Goal: Task Accomplishment & Management: Use online tool/utility

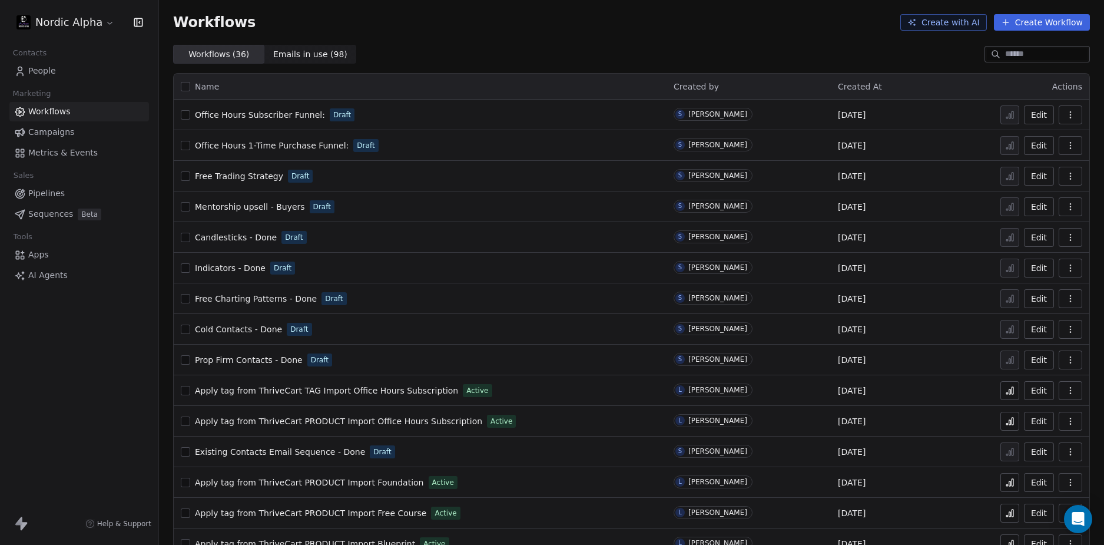
click at [480, 36] on div "Workflows Create with AI Create Workflow" at bounding box center [631, 22] width 945 height 45
click at [849, 52] on div "Workflows ( 36 ) Workflows ( 36 ) Emails in use ( 98 ) Emails in use ( 98 )" at bounding box center [631, 54] width 945 height 19
click at [1086, 520] on div "Open Intercom Messenger" at bounding box center [1078, 518] width 31 height 31
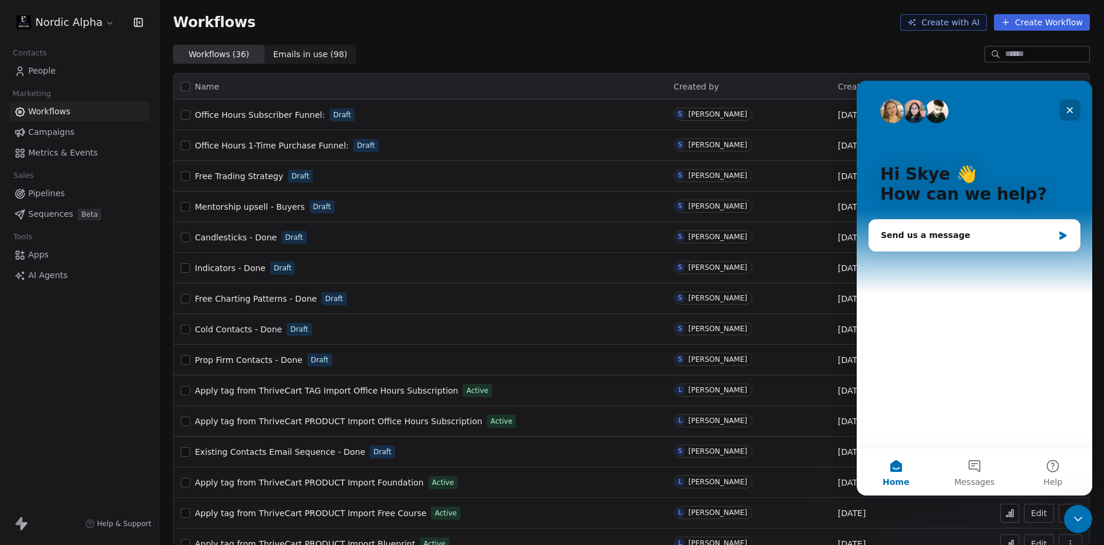
click at [1071, 108] on icon "Close" at bounding box center [1070, 110] width 6 height 6
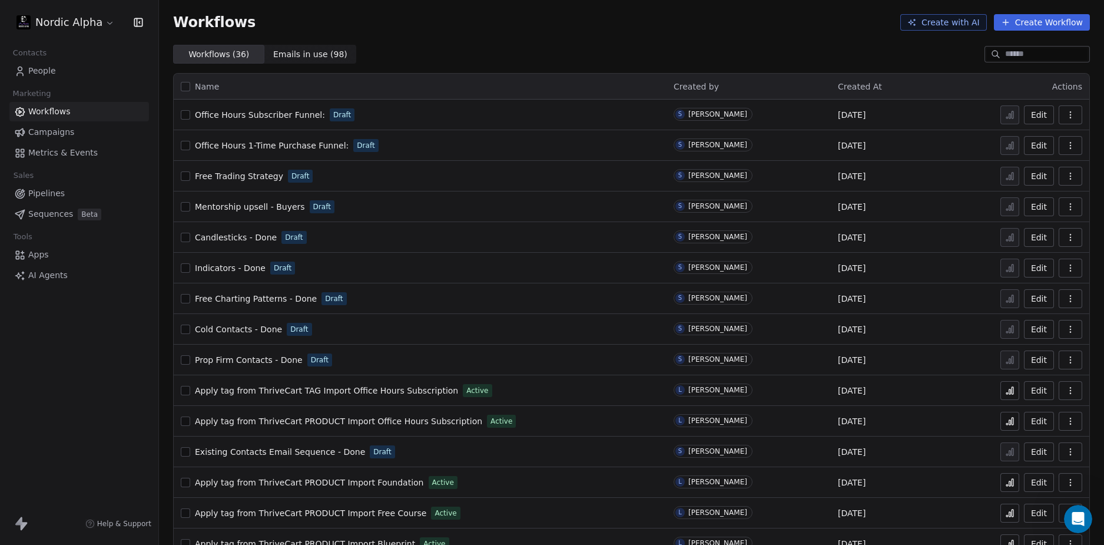
drag, startPoint x: 784, startPoint y: 24, endPoint x: 834, endPoint y: 28, distance: 50.8
click at [784, 24] on div "Workflows Create with AI Create Workflow" at bounding box center [631, 22] width 917 height 16
click at [1013, 23] on button "Create Workflow" at bounding box center [1042, 22] width 96 height 16
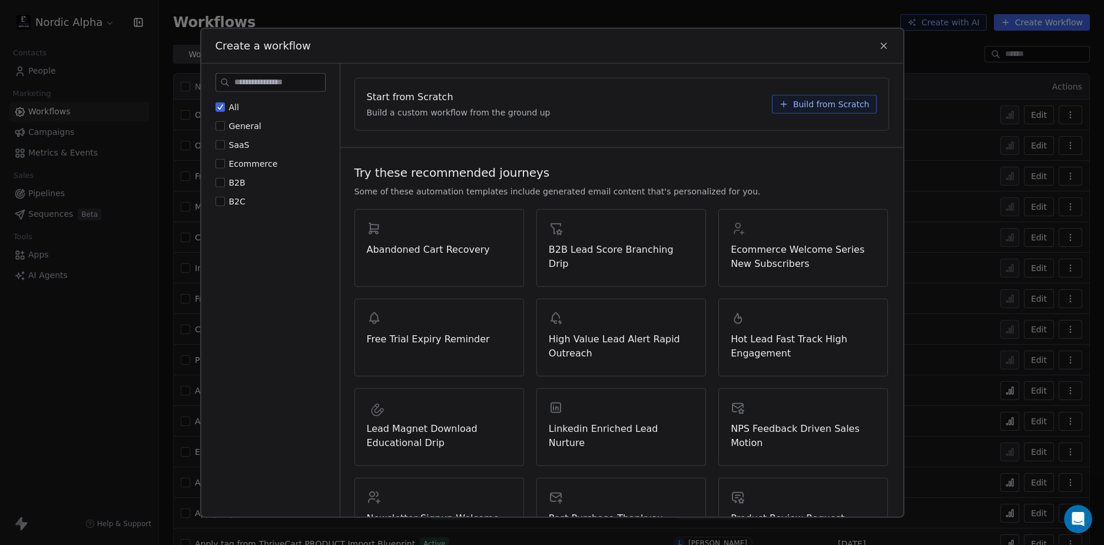
click at [821, 102] on span "Build from Scratch" at bounding box center [831, 104] width 77 height 12
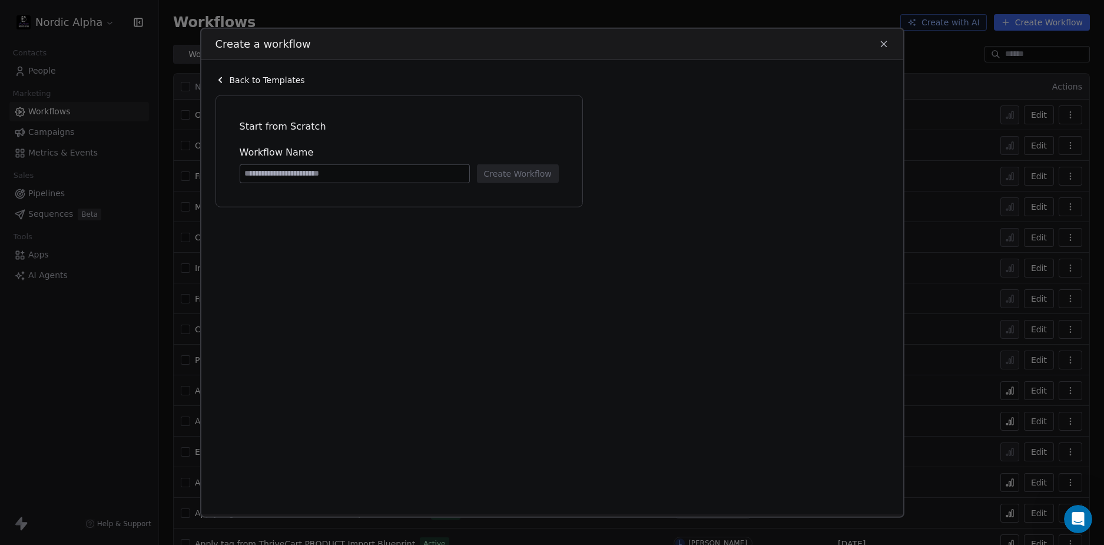
click at [316, 168] on input at bounding box center [354, 173] width 229 height 18
type input "****"
click at [538, 170] on button "Create Workflow" at bounding box center [518, 173] width 82 height 19
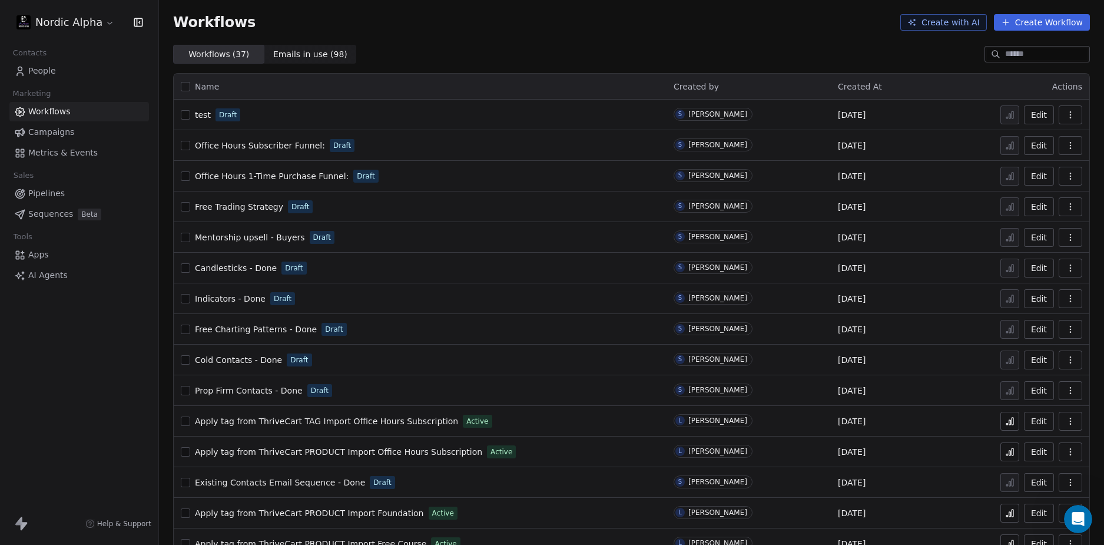
click at [201, 115] on span "test" at bounding box center [203, 114] width 16 height 9
click at [813, 41] on div "Workflows Create with AI Create Workflow" at bounding box center [631, 22] width 945 height 45
click at [1066, 115] on icon "button" at bounding box center [1070, 114] width 9 height 9
click at [1027, 202] on span "Delete" at bounding box center [1025, 200] width 27 height 12
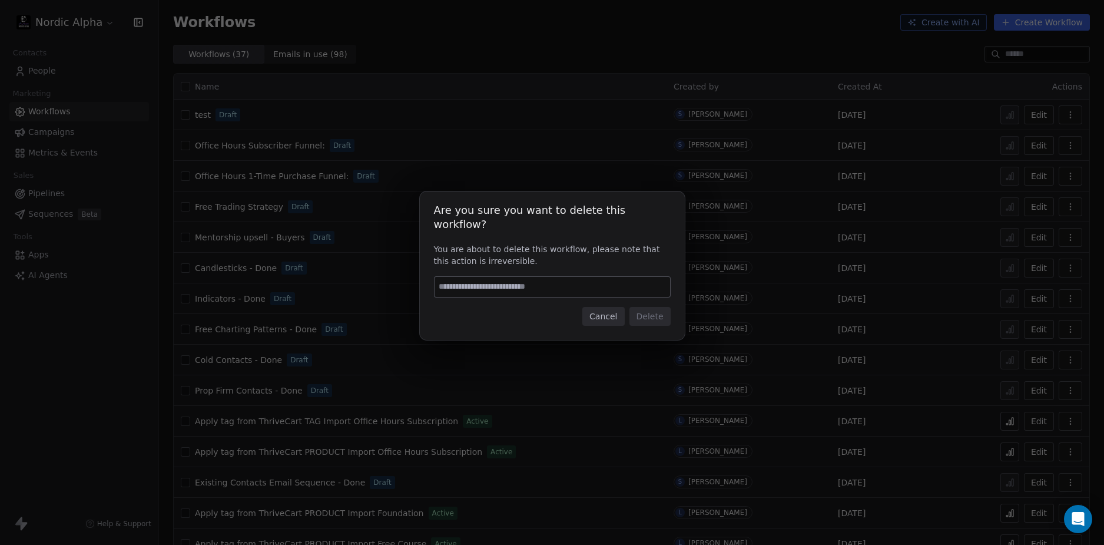
click at [558, 283] on input at bounding box center [551, 287] width 235 height 20
type input "******"
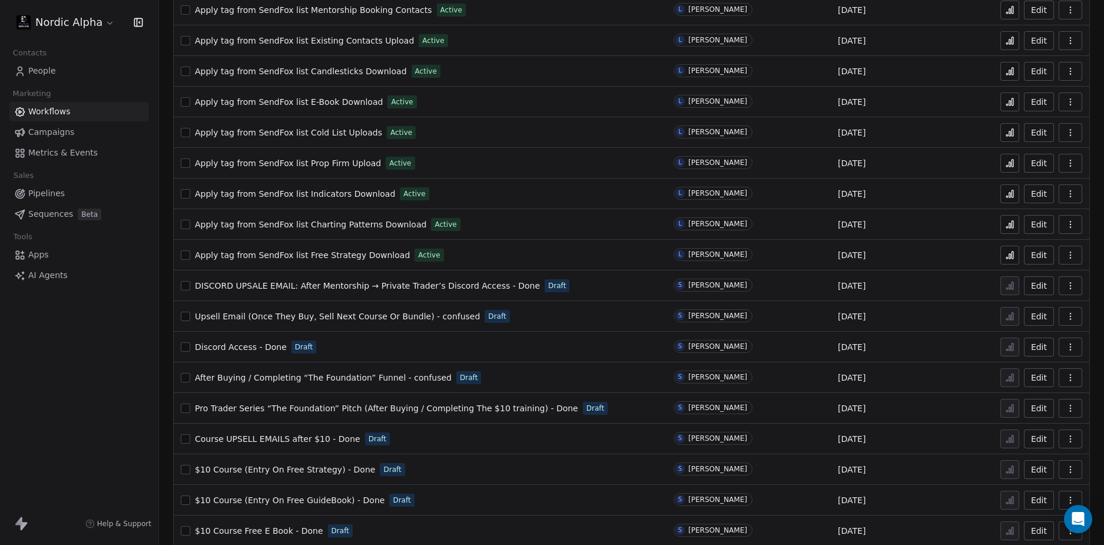
scroll to position [667, 0]
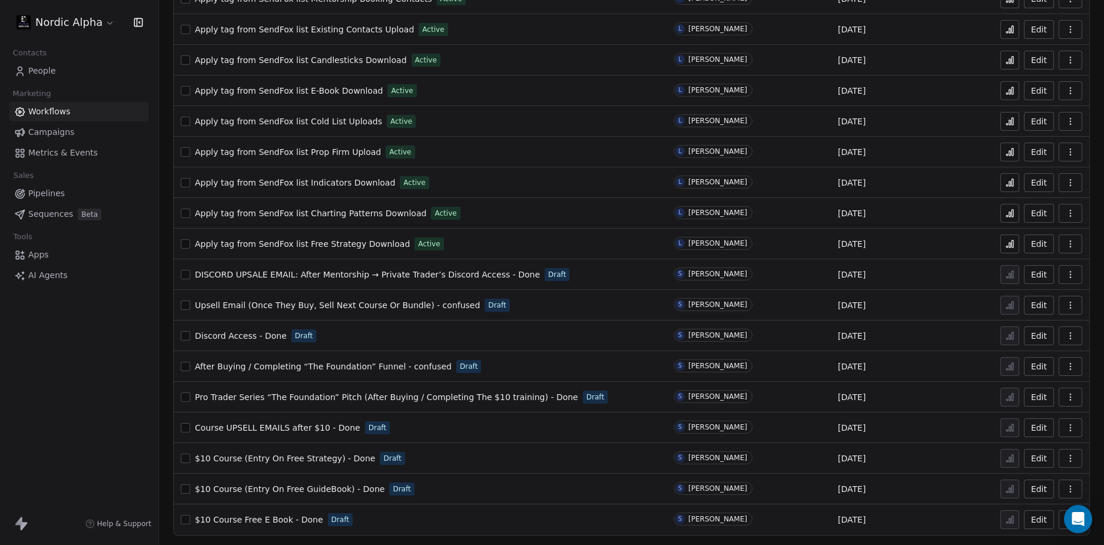
click at [305, 427] on span "Course UPSELL EMAILS after $10 - Done" at bounding box center [277, 427] width 165 height 9
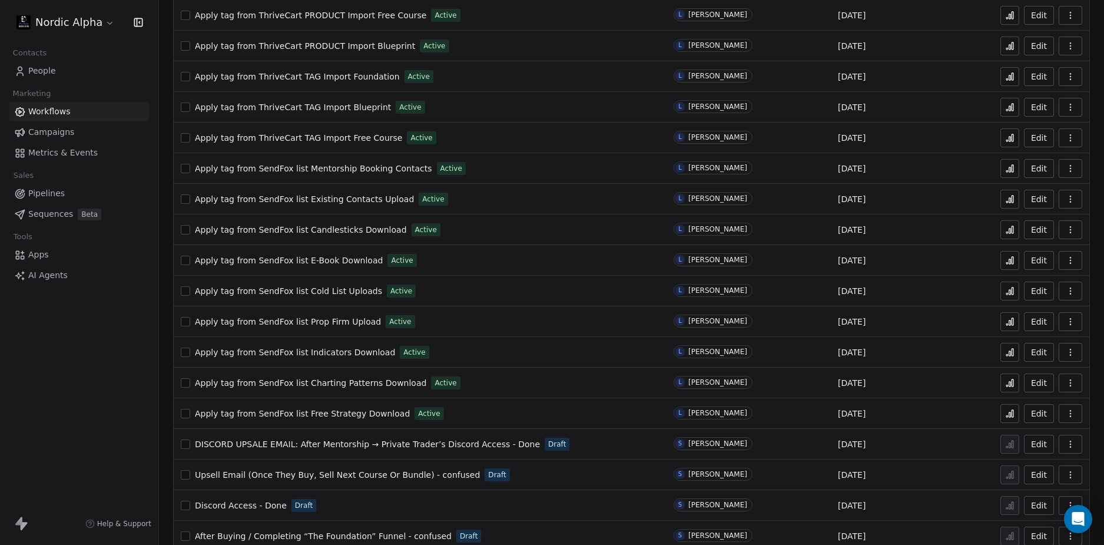
scroll to position [667, 0]
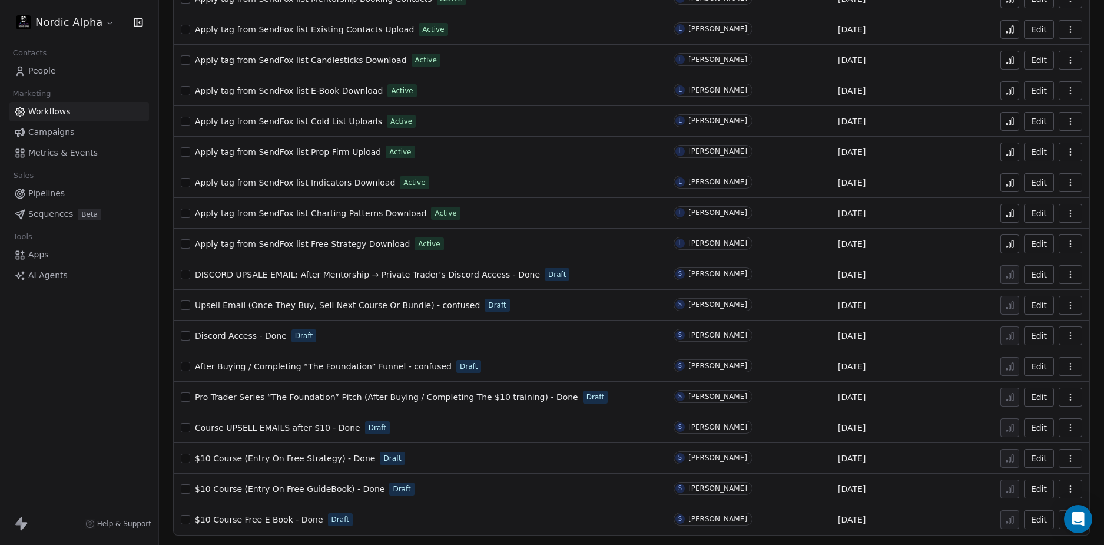
click at [593, 523] on div "$10 Course Free E Book - Done Draft" at bounding box center [420, 519] width 479 height 16
click at [1058, 522] on button "button" at bounding box center [1070, 519] width 24 height 19
click at [1036, 454] on span "Duplicate" at bounding box center [1031, 453] width 39 height 12
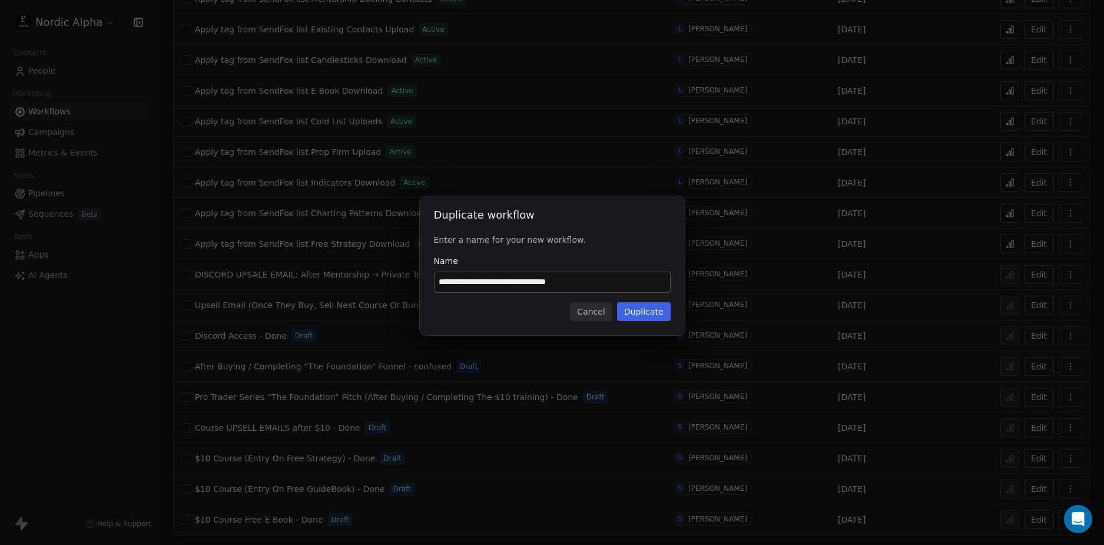
drag, startPoint x: 598, startPoint y: 282, endPoint x: 364, endPoint y: 283, distance: 234.3
click at [364, 283] on div "**********" at bounding box center [552, 272] width 1104 height 190
type input "**********"
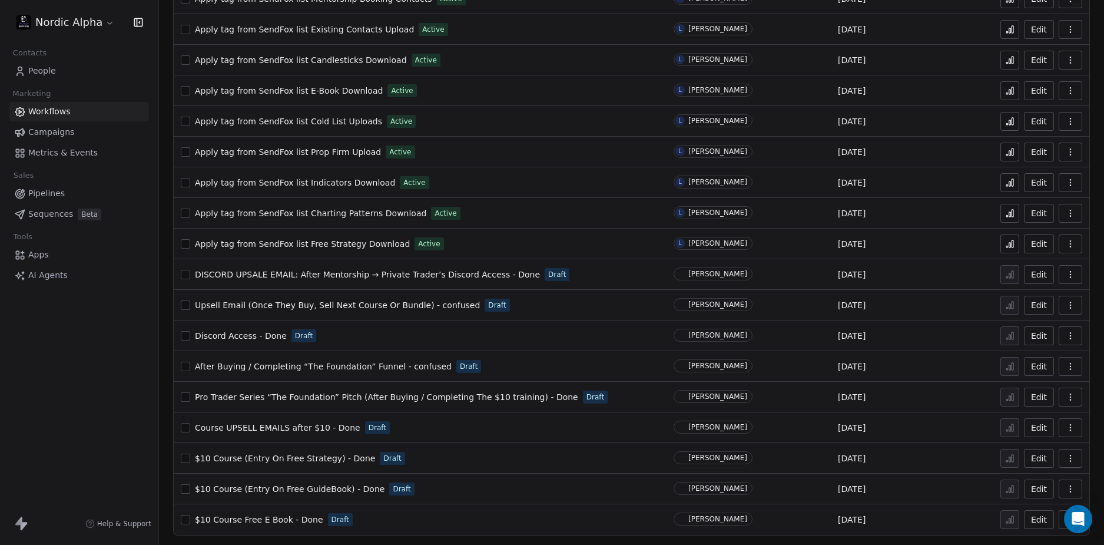
scroll to position [698, 0]
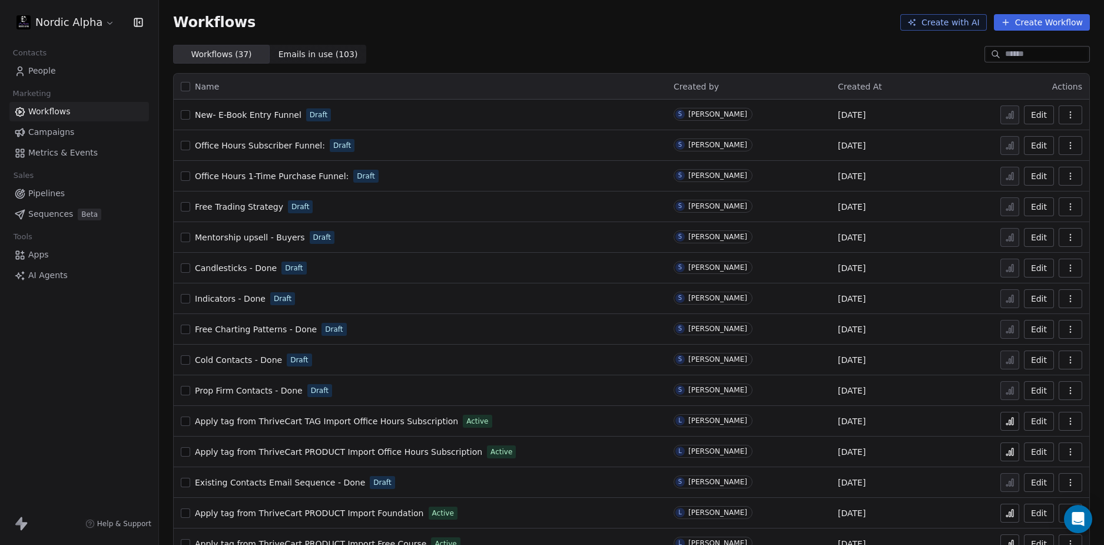
click at [329, 53] on span "Emails in use ( 103 )" at bounding box center [317, 54] width 79 height 12
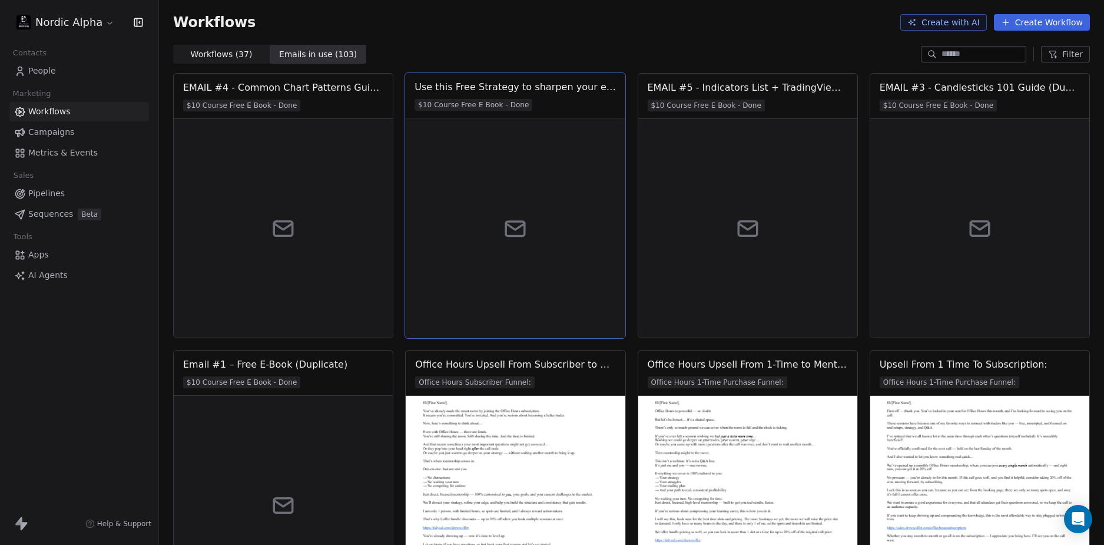
click at [557, 209] on div at bounding box center [515, 228] width 220 height 220
click at [503, 214] on div at bounding box center [515, 228] width 220 height 220
click at [539, 84] on div "Use this Free Strategy to sharpen your edge—download now (Duplicate)" at bounding box center [514, 87] width 201 height 14
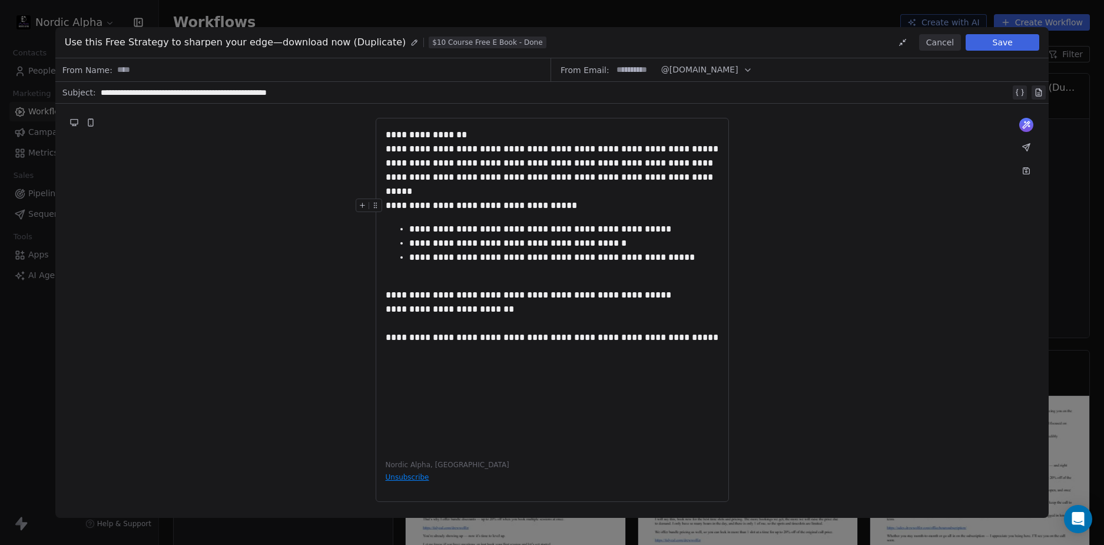
click at [864, 255] on div "**********" at bounding box center [552, 310] width 994 height 412
click at [948, 45] on button "Cancel" at bounding box center [940, 42] width 42 height 16
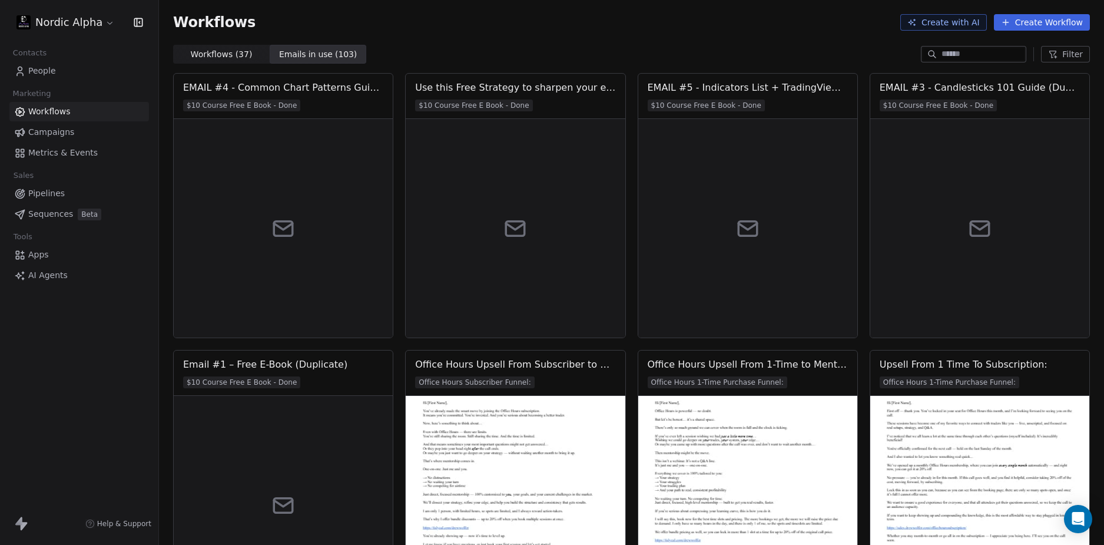
click at [526, 47] on div "Workflows ( 37 ) Workflows ( 37 ) Emails in use ( 103 ) Emails in use ( 103 ) F…" at bounding box center [631, 54] width 945 height 19
click at [60, 109] on span "Workflows" at bounding box center [49, 111] width 42 height 12
click at [208, 55] on span "Workflows ( 37 )" at bounding box center [222, 54] width 62 height 12
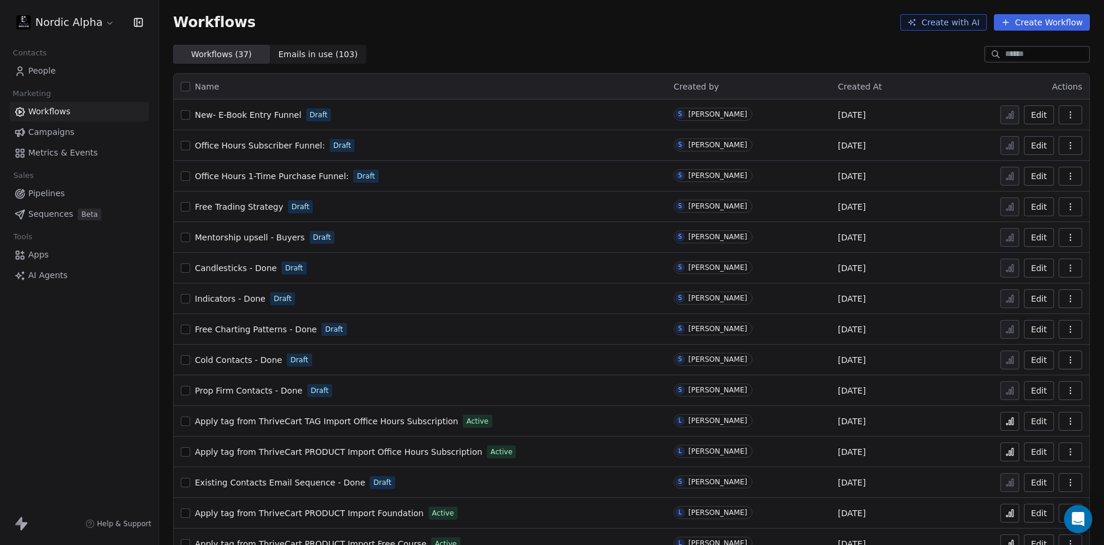
click at [537, 41] on div "Workflows Create with AI Create Workflow" at bounding box center [631, 22] width 945 height 45
click at [248, 110] on span "New- E-Book Entry Funnel" at bounding box center [248, 114] width 107 height 9
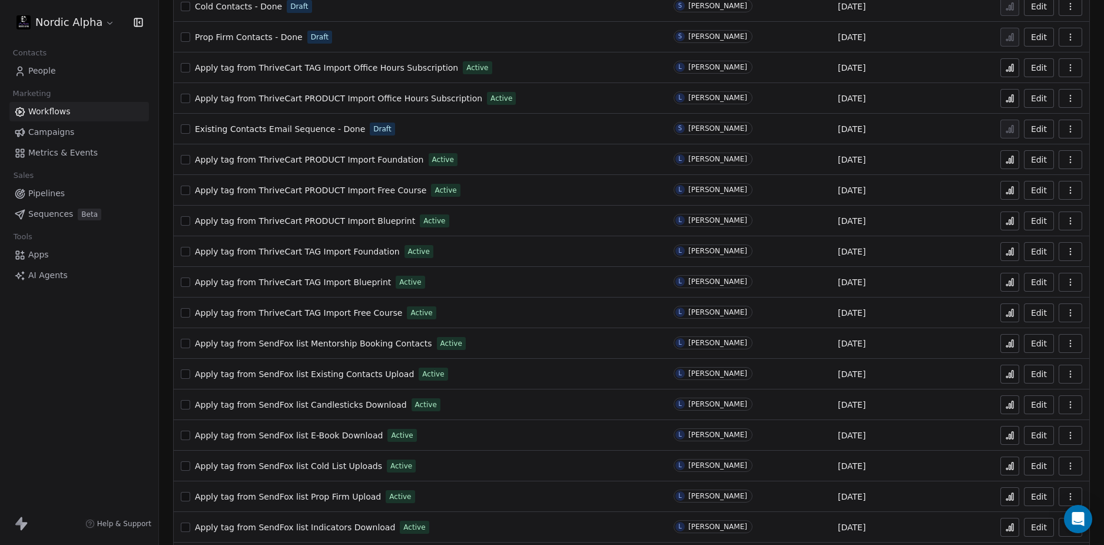
scroll to position [698, 0]
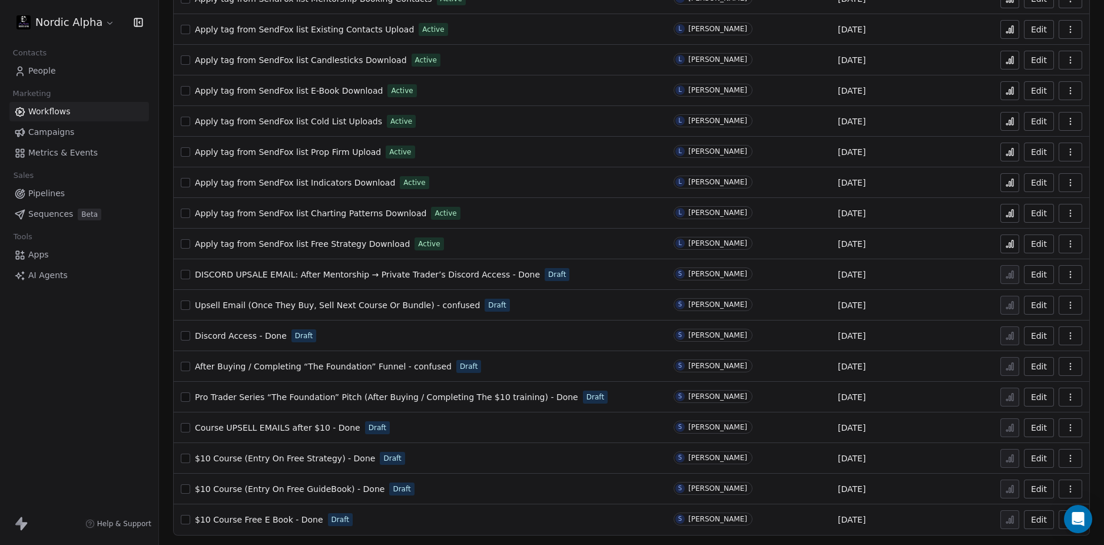
click at [273, 458] on span "$10 Course (Entry On Free Strategy) - Done" at bounding box center [285, 457] width 180 height 9
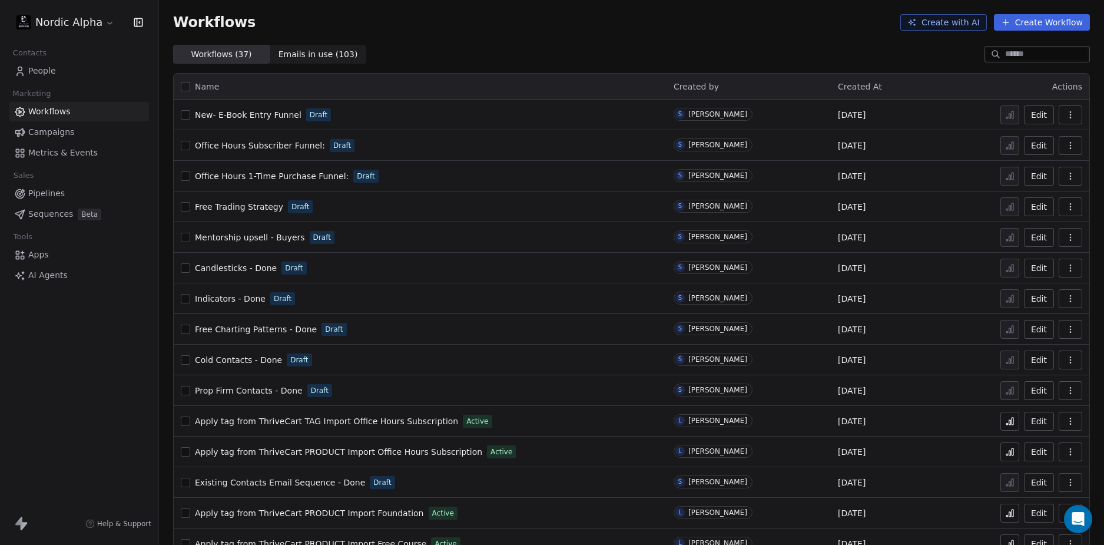
click at [1066, 117] on button "button" at bounding box center [1070, 114] width 24 height 19
click at [1027, 202] on span "Delete" at bounding box center [1025, 200] width 27 height 12
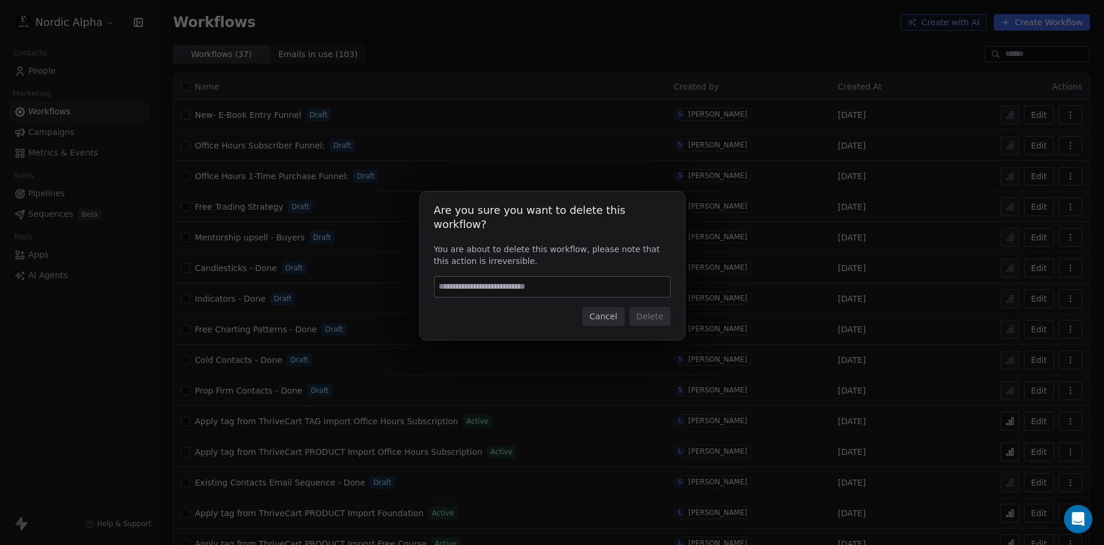
click at [556, 277] on input at bounding box center [551, 287] width 235 height 20
type input "******"
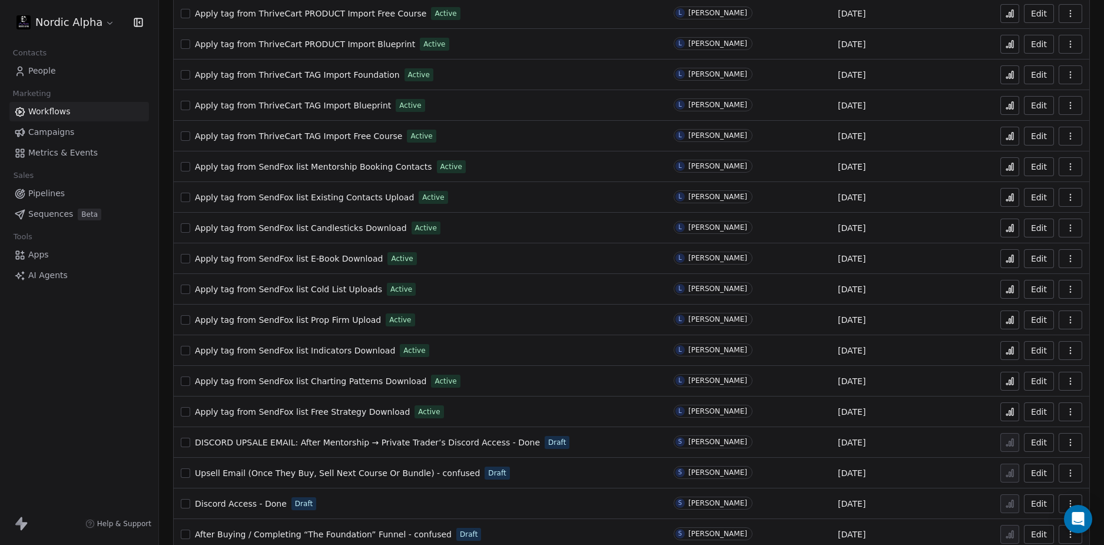
scroll to position [667, 0]
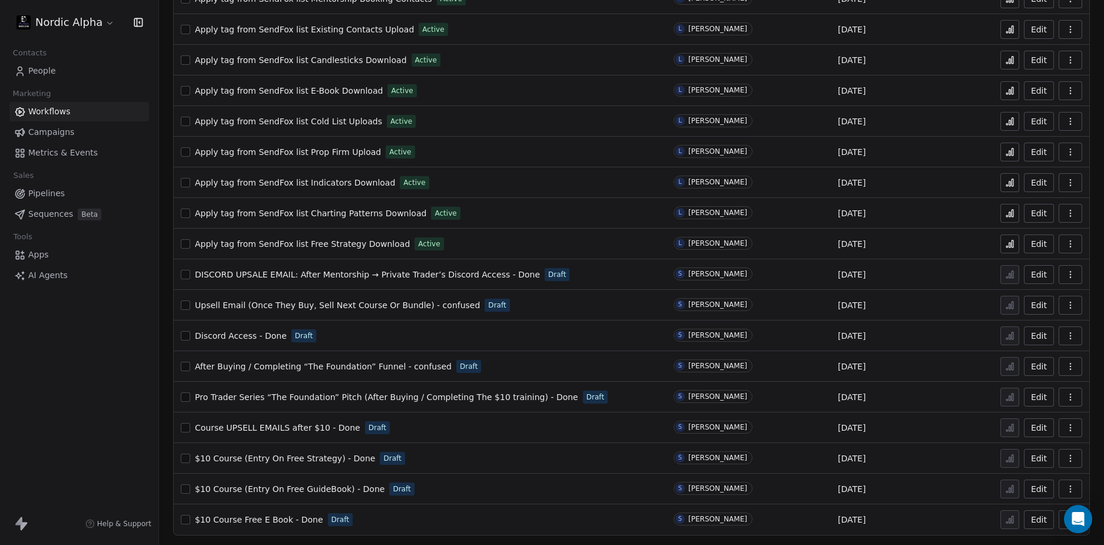
click at [1070, 458] on icon "button" at bounding box center [1070, 457] width 1 height 1
click at [1035, 390] on span "Duplicate" at bounding box center [1031, 392] width 39 height 12
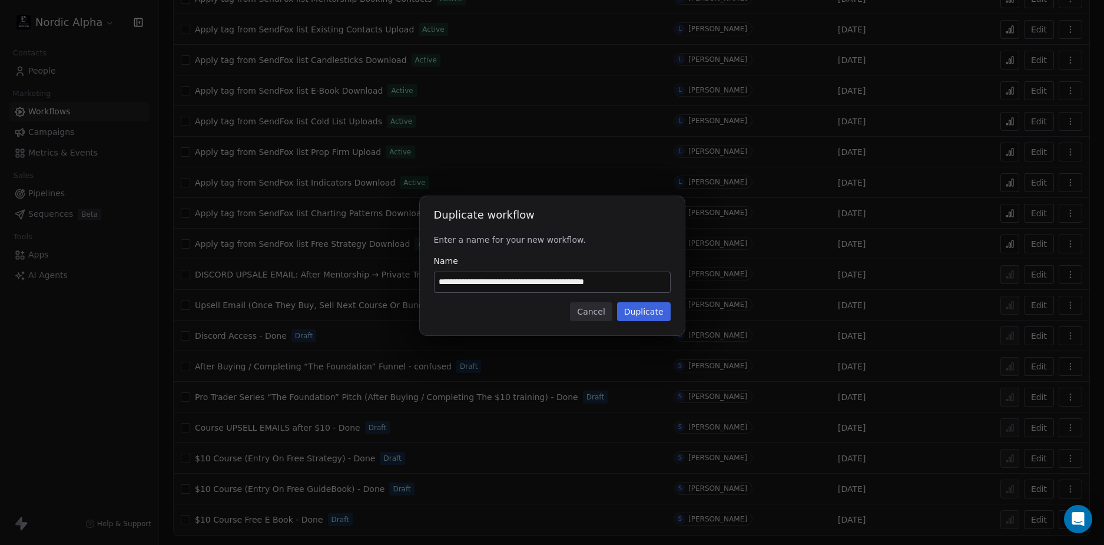
drag, startPoint x: 641, startPoint y: 275, endPoint x: 334, endPoint y: 276, distance: 306.7
click at [334, 276] on div "**********" at bounding box center [552, 272] width 1104 height 190
type input "**********"
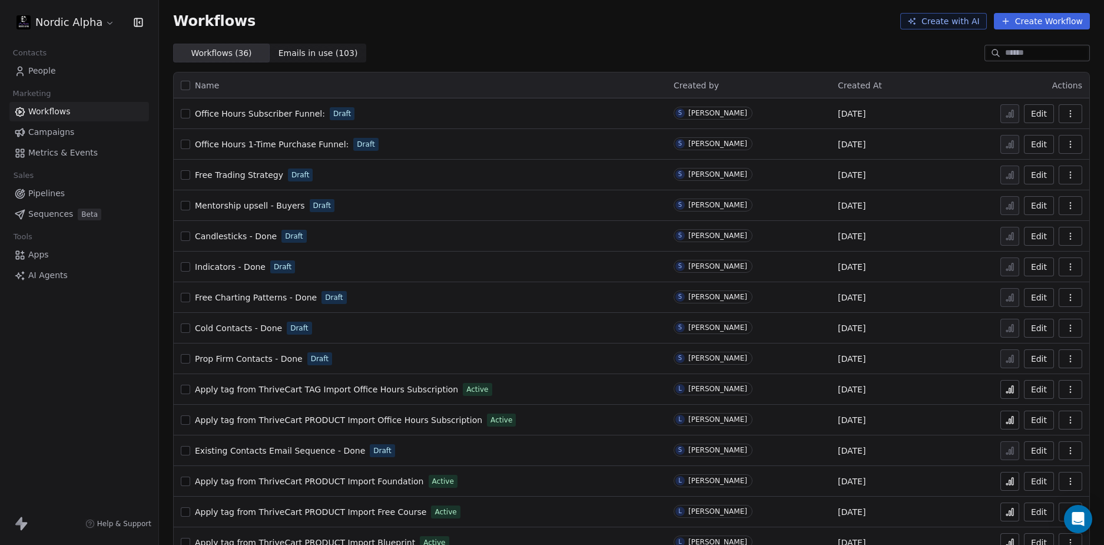
scroll to position [0, 0]
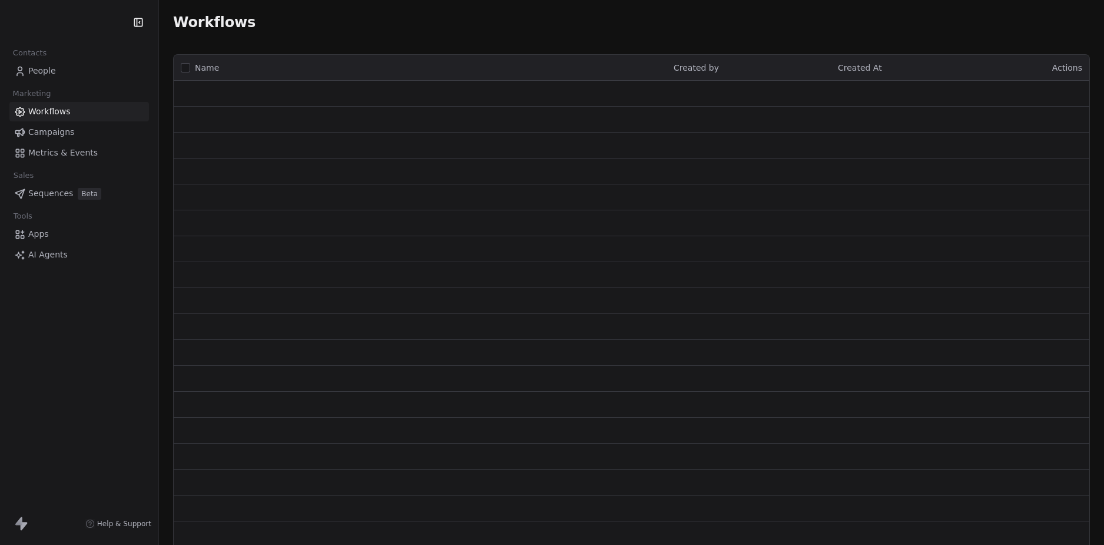
click at [91, 373] on div "Contacts People Marketing Workflows Campaigns Metrics & Events Sales Sequences …" at bounding box center [79, 272] width 158 height 545
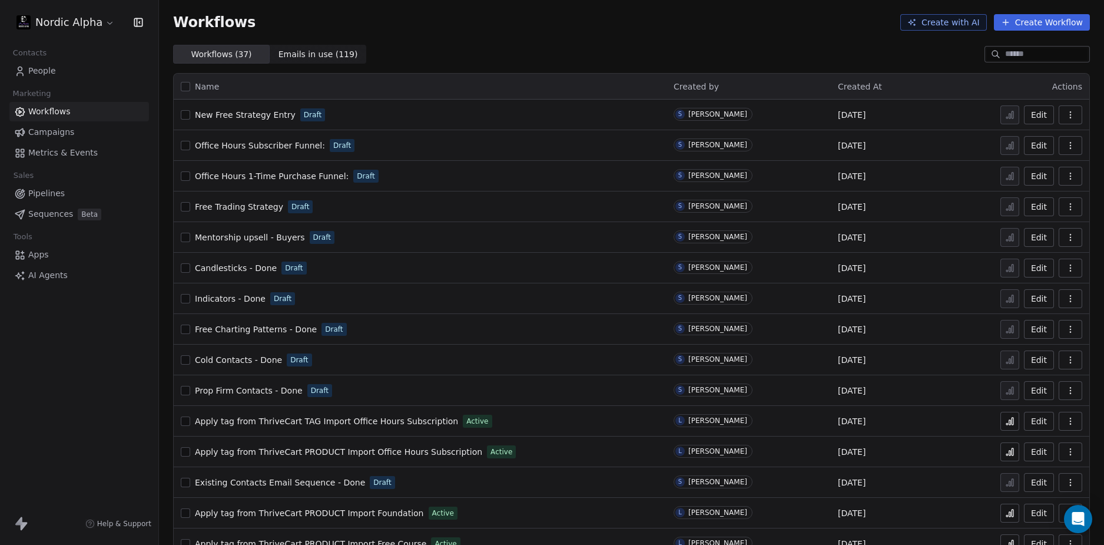
click at [597, 35] on div "Workflows Create with AI Create Workflow" at bounding box center [631, 22] width 945 height 45
